Goal: Information Seeking & Learning: Check status

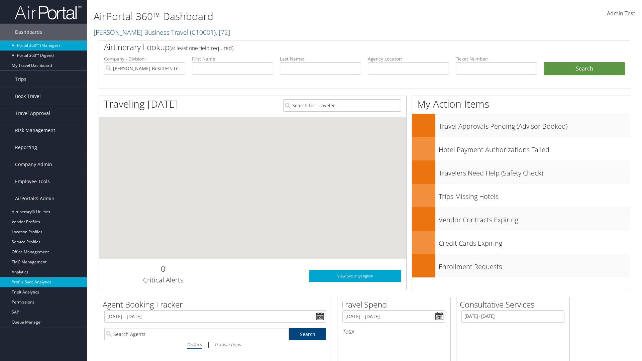
click at [43, 282] on link "Profile Sync Analytics" at bounding box center [43, 282] width 87 height 10
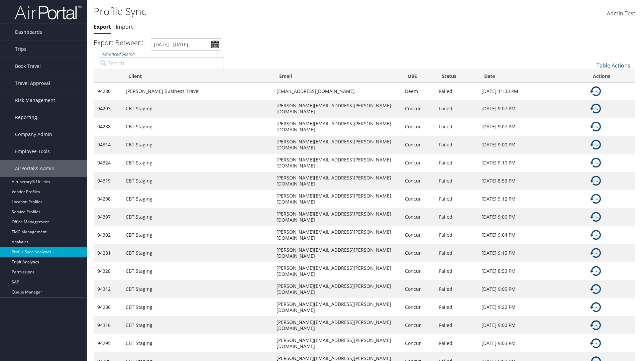
click at [186, 44] on input "[DATE] - [DATE]" at bounding box center [186, 44] width 70 height 12
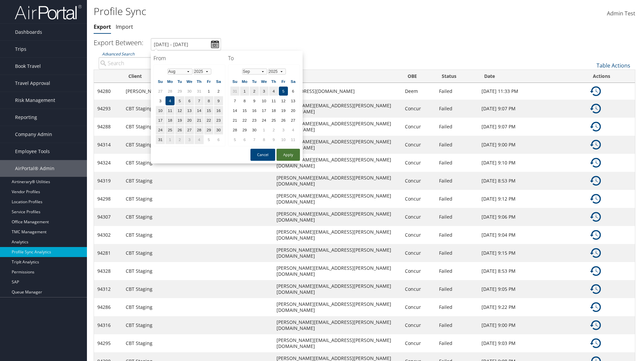
click at [288, 155] on button "Apply" at bounding box center [288, 155] width 23 height 12
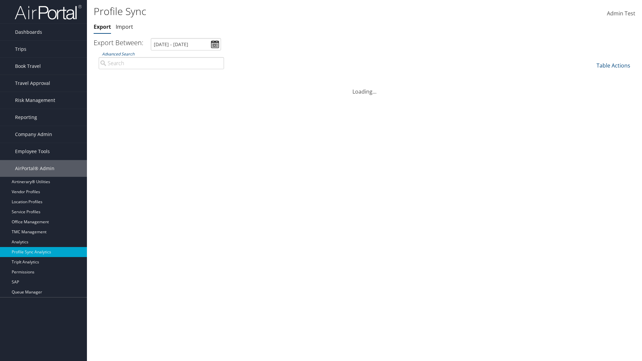
type input "[DATE] - [DATE]"
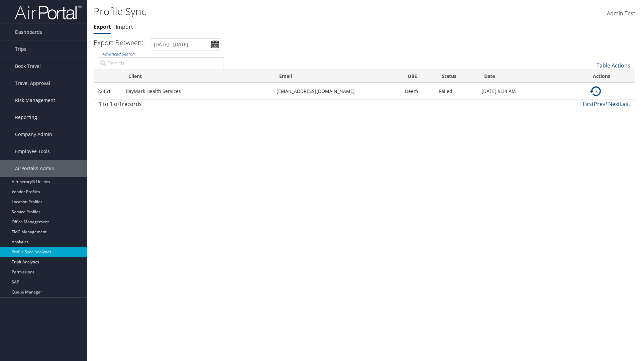
type input "BayMark Health Services"
